Goal: Task Accomplishment & Management: Manage account settings

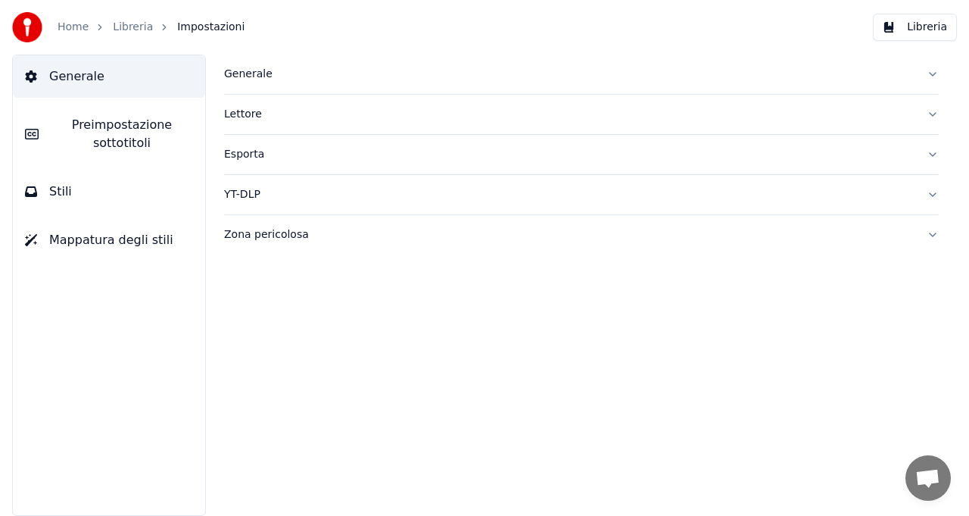
click at [80, 186] on button "Stili" at bounding box center [109, 191] width 192 height 42
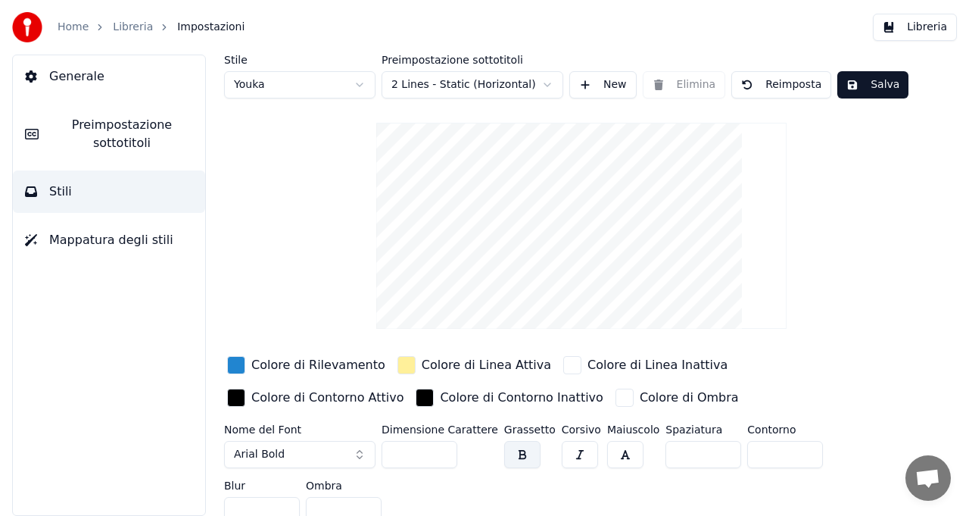
click at [358, 84] on html "Home Libreria Impostazioni Libreria Generale Preimpostazione sottotitoli Stili …" at bounding box center [484, 258] width 969 height 516
click at [545, 83] on html "Home Libreria Impostazioni Libreria Generale Preimpostazione sottotitoli Stili …" at bounding box center [484, 258] width 969 height 516
click at [921, 248] on html "Home Libreria Impostazioni Libreria Generale Preimpostazione sottotitoli Stili …" at bounding box center [484, 258] width 969 height 516
click at [43, 80] on button "Generale" at bounding box center [109, 76] width 192 height 42
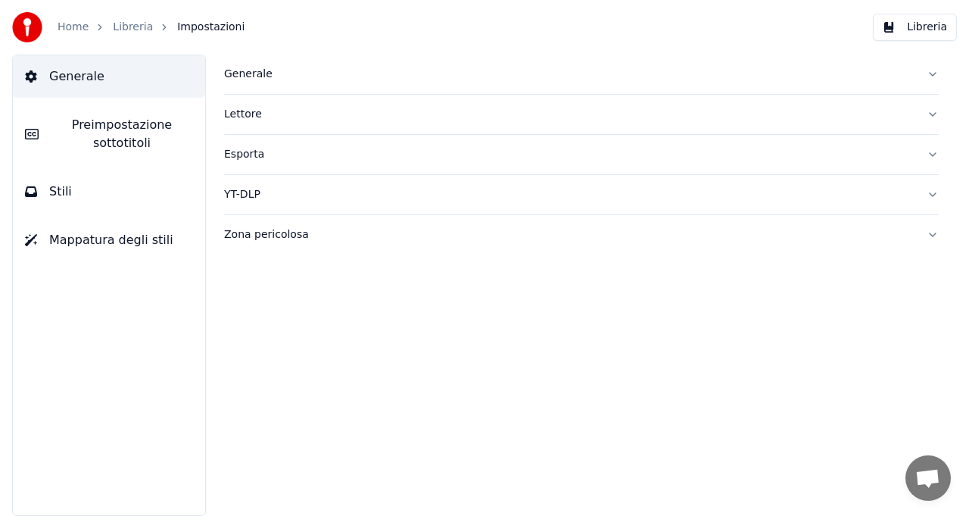
click at [239, 111] on div "Lettore" at bounding box center [569, 114] width 691 height 15
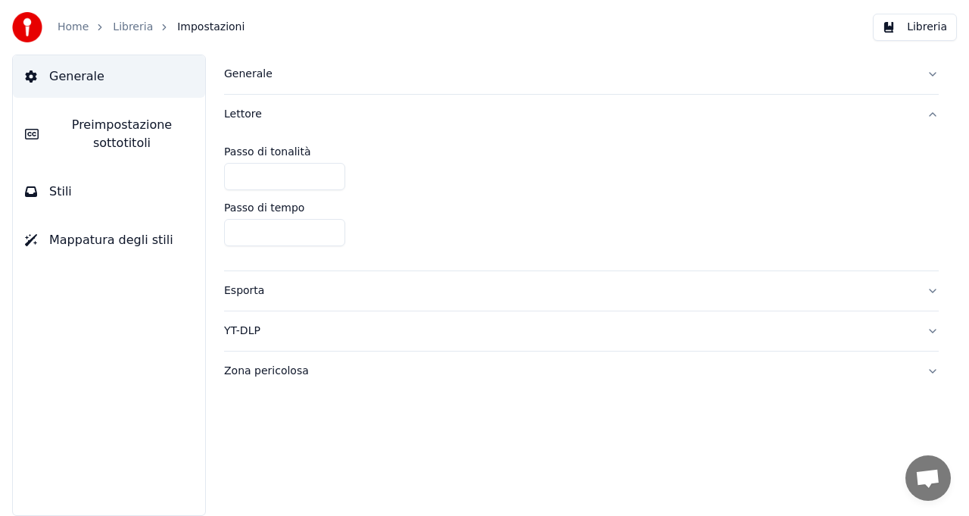
click at [249, 292] on div "Esporta" at bounding box center [569, 290] width 691 height 15
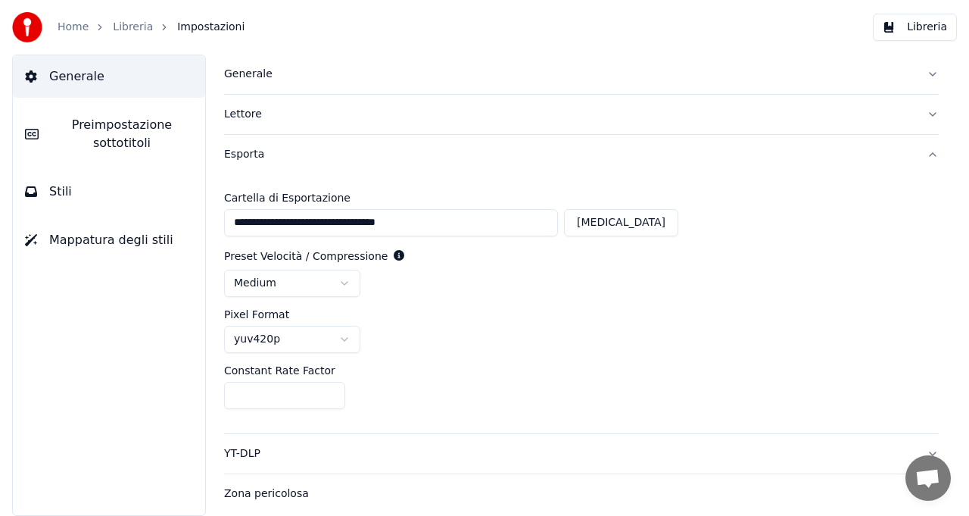
click at [257, 456] on div "YT-DLP" at bounding box center [569, 453] width 691 height 15
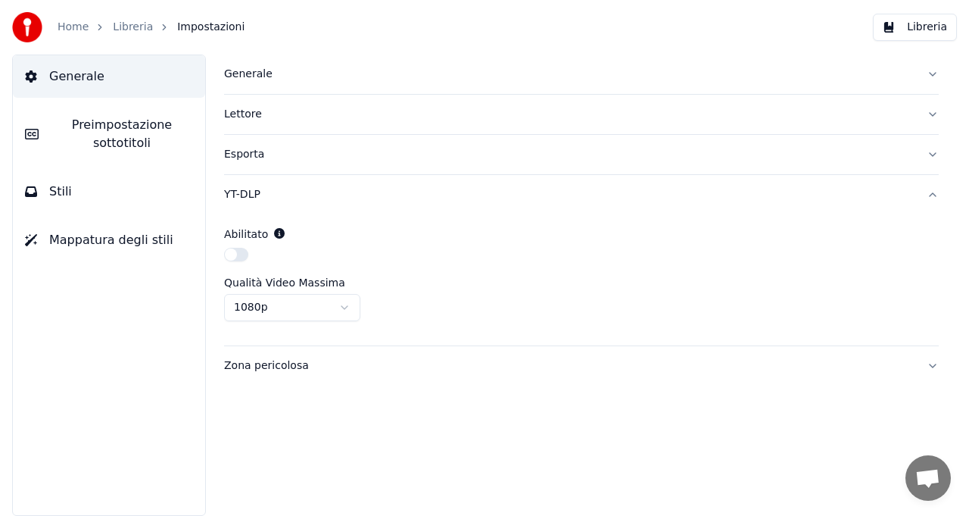
click at [264, 368] on div "Zona pericolosa" at bounding box center [569, 365] width 691 height 15
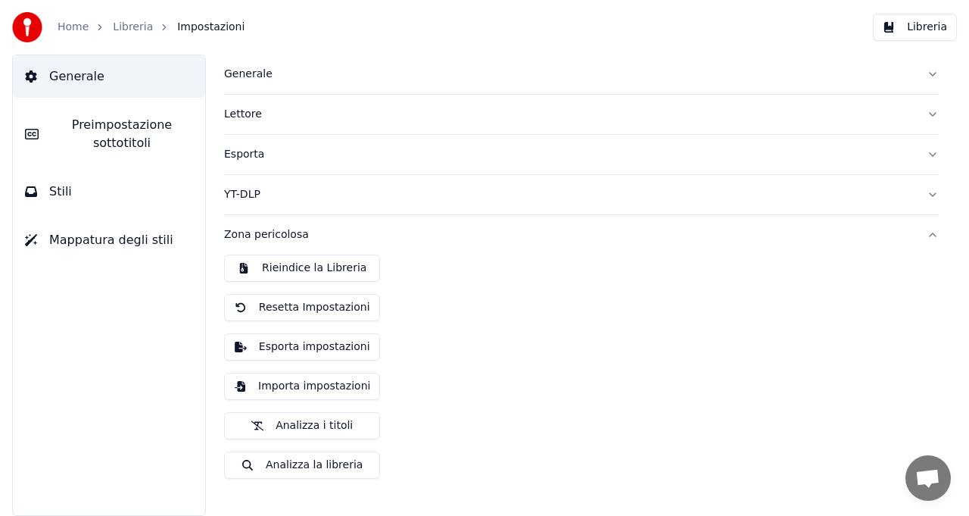
click at [120, 30] on link "Libreria" at bounding box center [133, 27] width 40 height 15
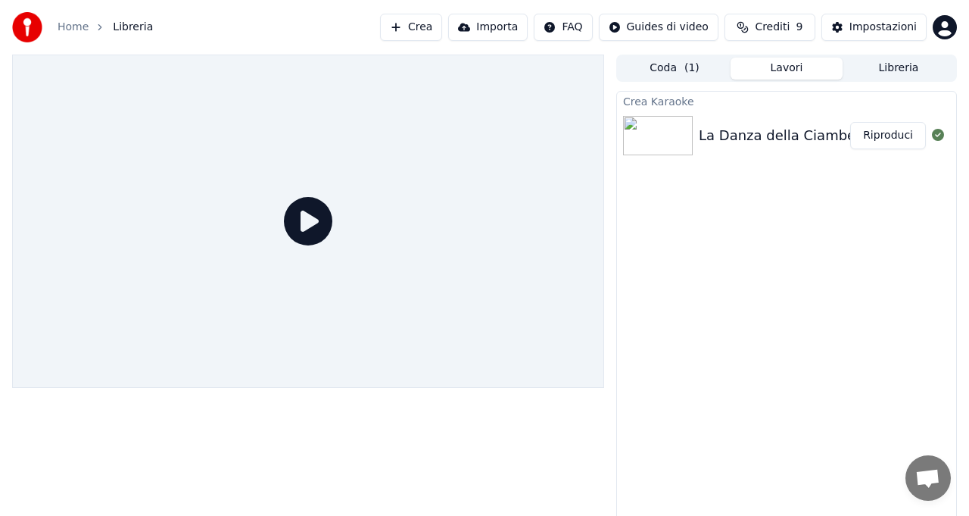
click at [315, 225] on icon at bounding box center [308, 221] width 48 height 48
click at [302, 215] on icon at bounding box center [308, 221] width 48 height 48
click at [886, 138] on button "Riproduci" at bounding box center [888, 135] width 76 height 27
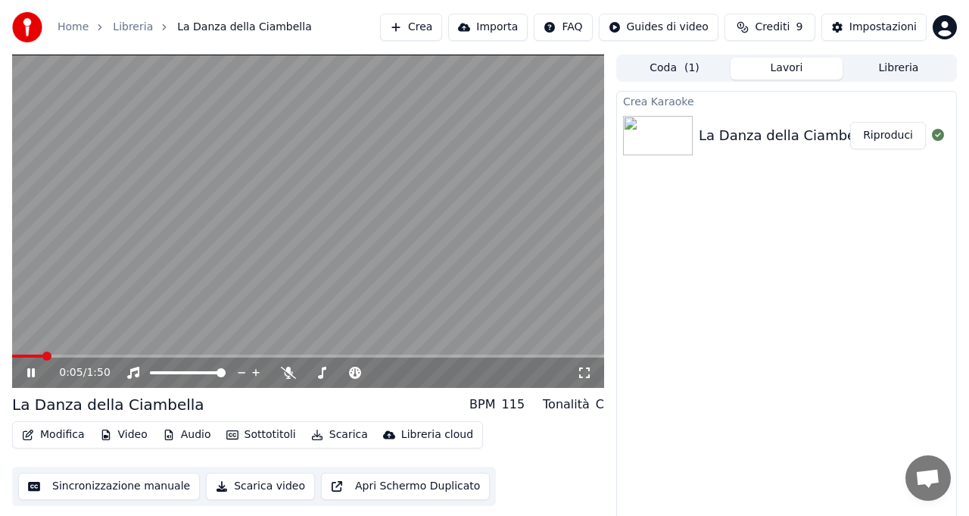
click at [584, 372] on icon at bounding box center [584, 372] width 15 height 12
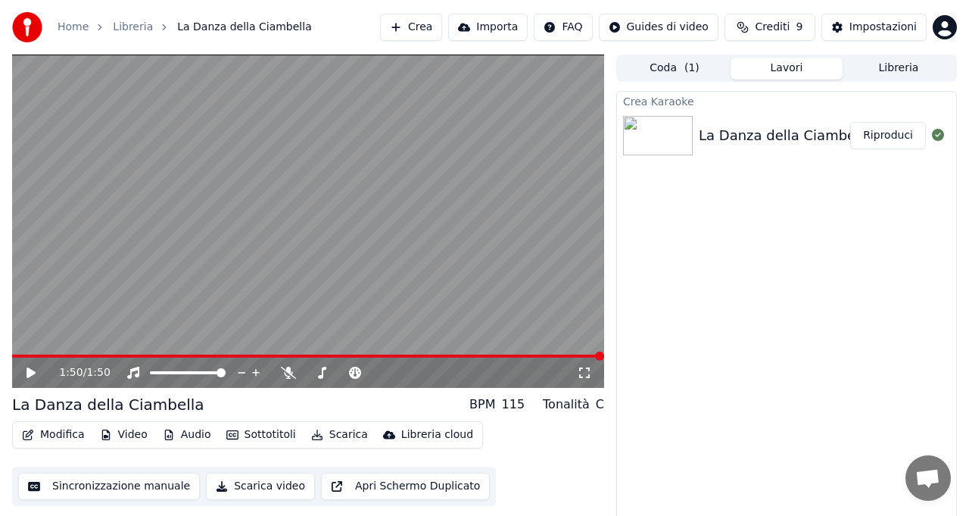
click at [118, 436] on button "Video" at bounding box center [124, 434] width 60 height 21
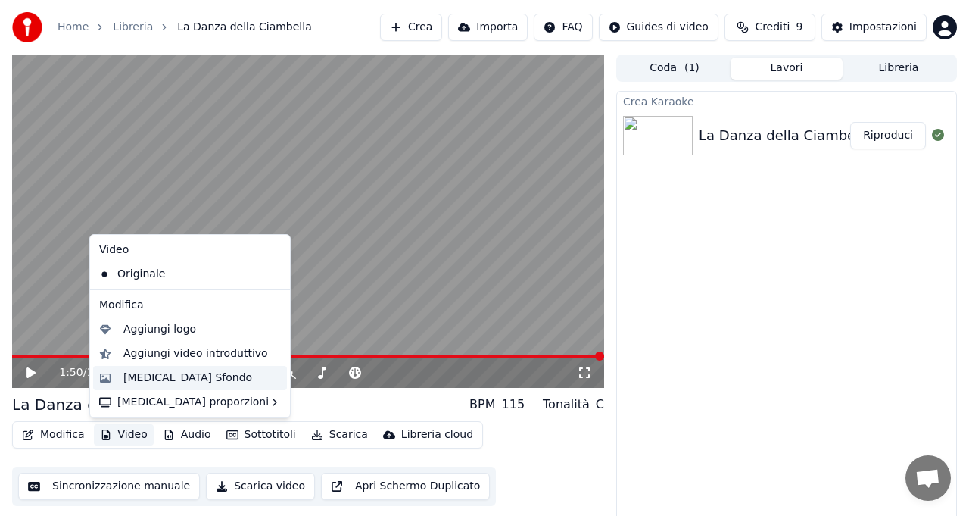
click at [147, 379] on div "[MEDICAL_DATA] Sfondo" at bounding box center [187, 377] width 129 height 15
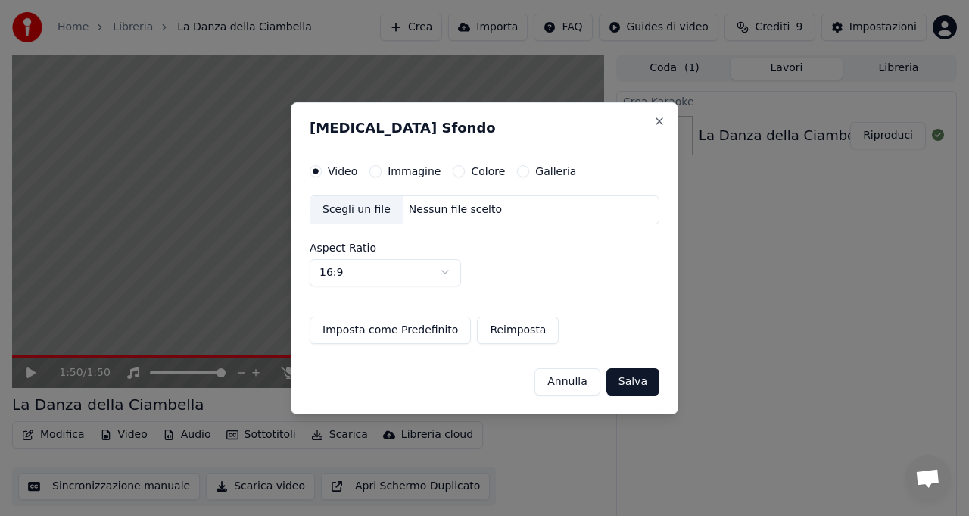
click at [401, 171] on label "Immagine" at bounding box center [414, 171] width 53 height 11
click at [382, 171] on button "Immagine" at bounding box center [376, 171] width 12 height 12
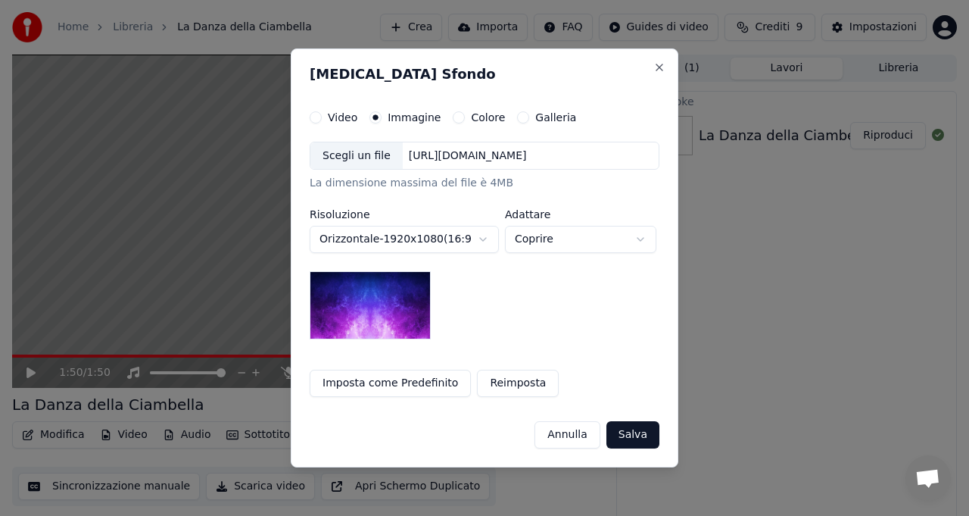
click at [355, 159] on div "Scegli un file" at bounding box center [356, 155] width 92 height 27
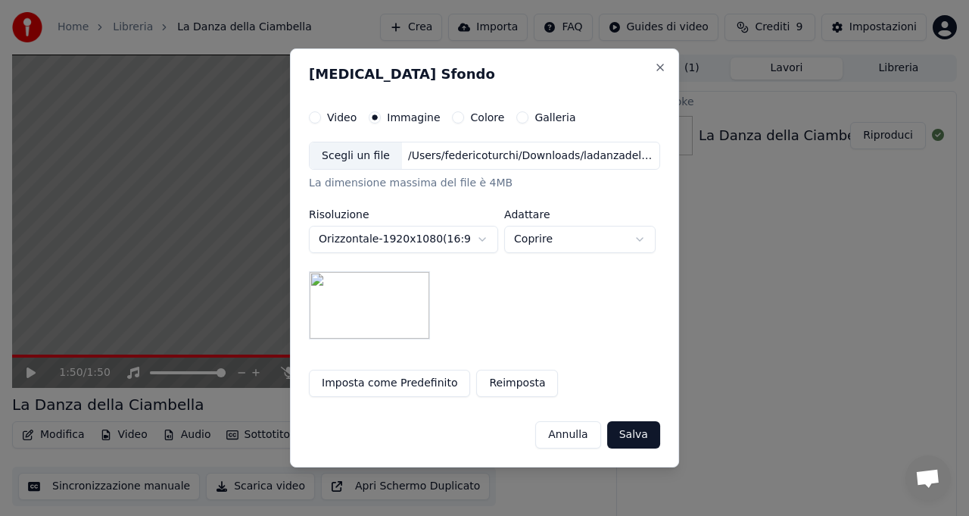
click at [562, 239] on button "Coprire" at bounding box center [579, 239] width 151 height 27
click at [555, 244] on button "Contenere" at bounding box center [579, 239] width 151 height 27
click at [527, 239] on body "**********" at bounding box center [484, 258] width 969 height 516
select select "*******"
click at [482, 238] on button "Orizzontale - 1920 x 1080 ( 16 : 9 )" at bounding box center [403, 239] width 189 height 27
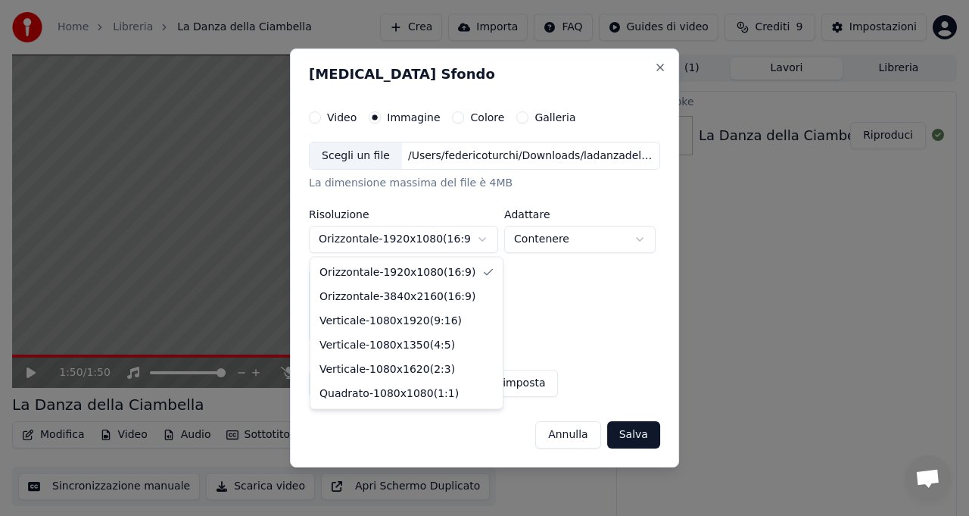
select select "*********"
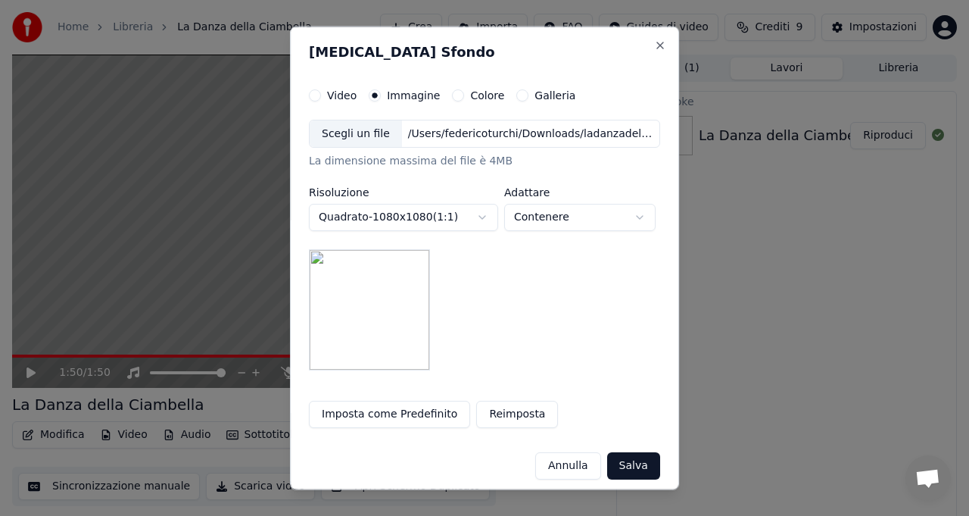
click at [633, 471] on button "Salva" at bounding box center [633, 465] width 53 height 27
